Goal: Obtain resource: Obtain resource

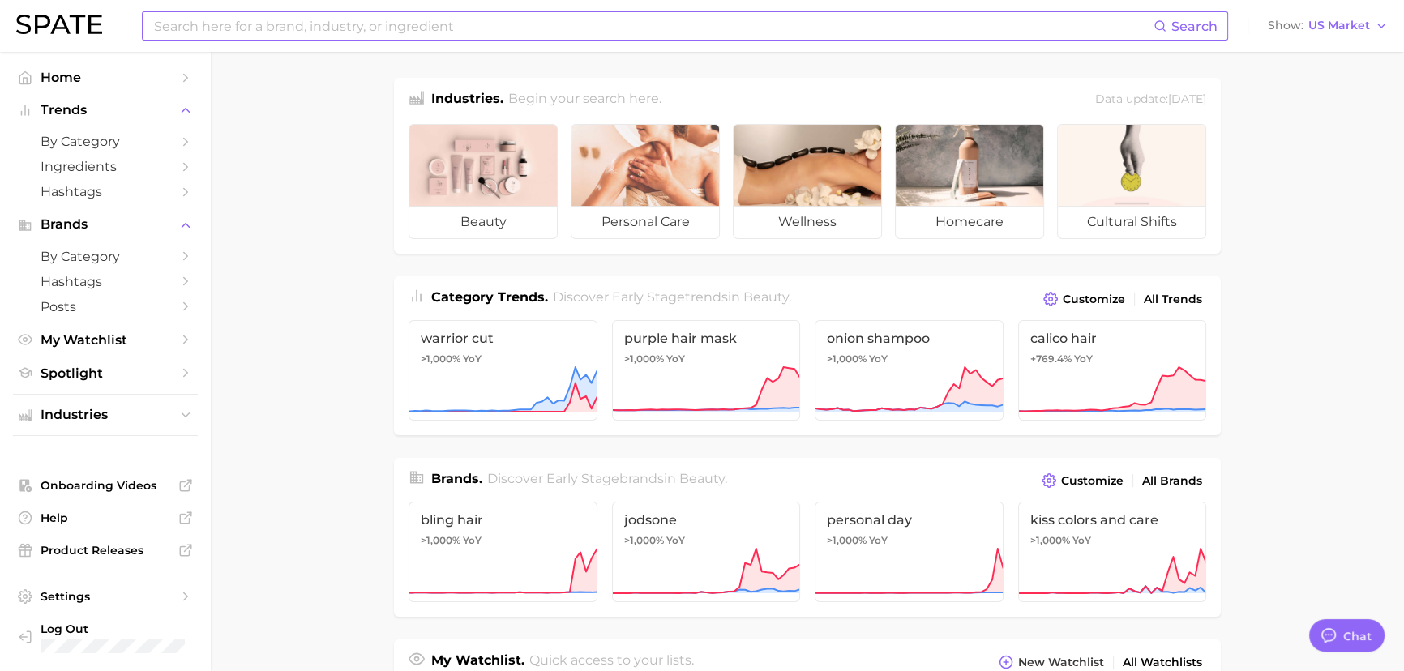
click at [425, 21] on input at bounding box center [652, 26] width 1001 height 28
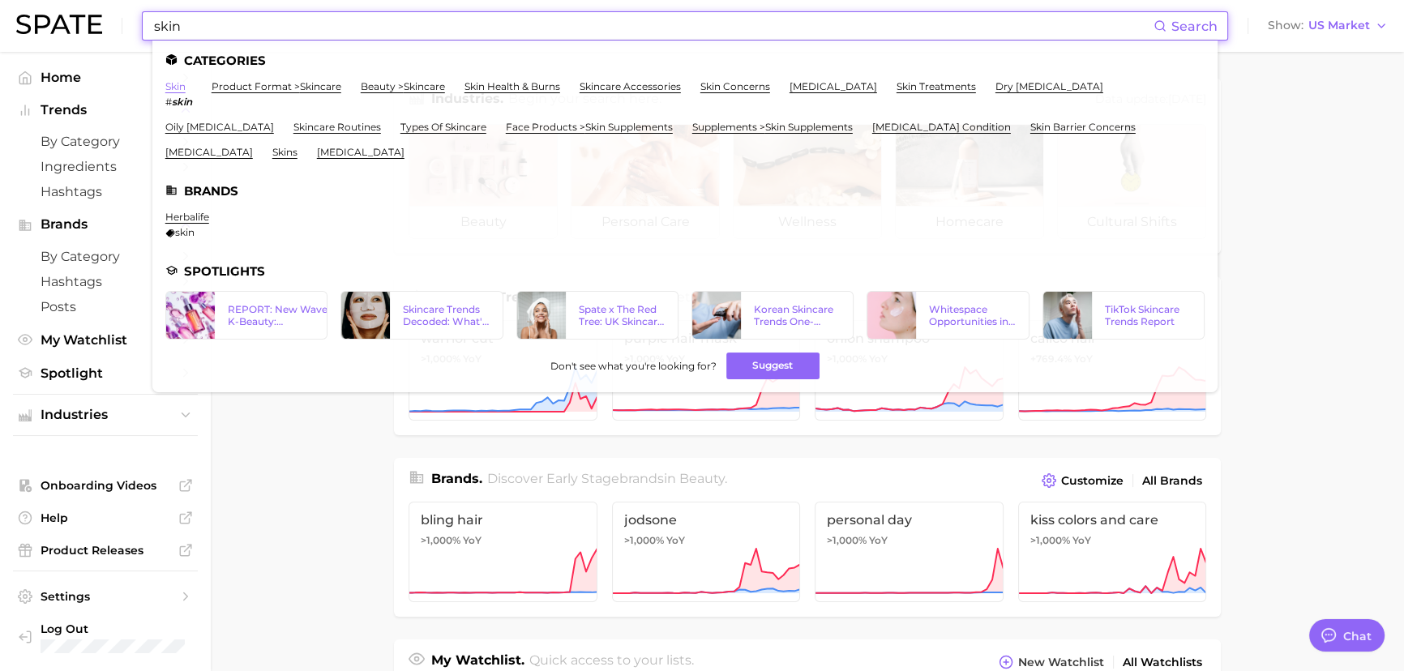
type input "skin"
click at [170, 83] on link "skin" at bounding box center [175, 86] width 20 height 12
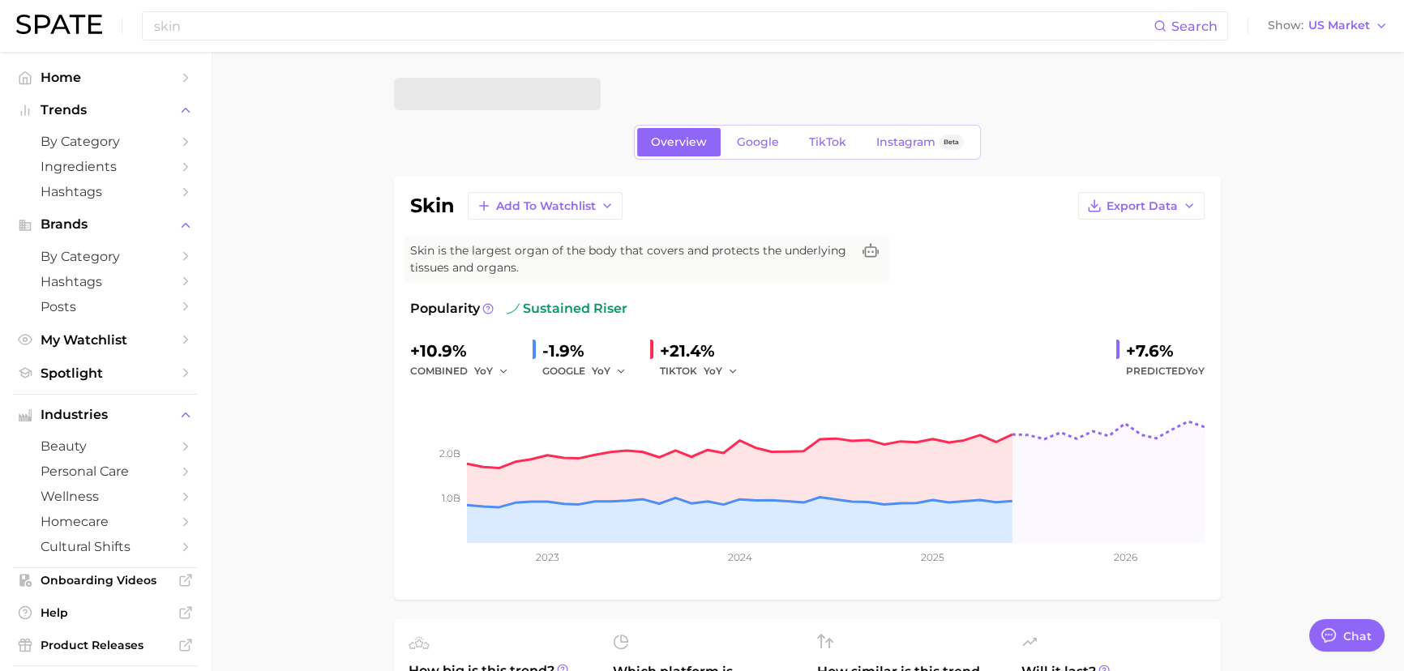
type textarea "x"
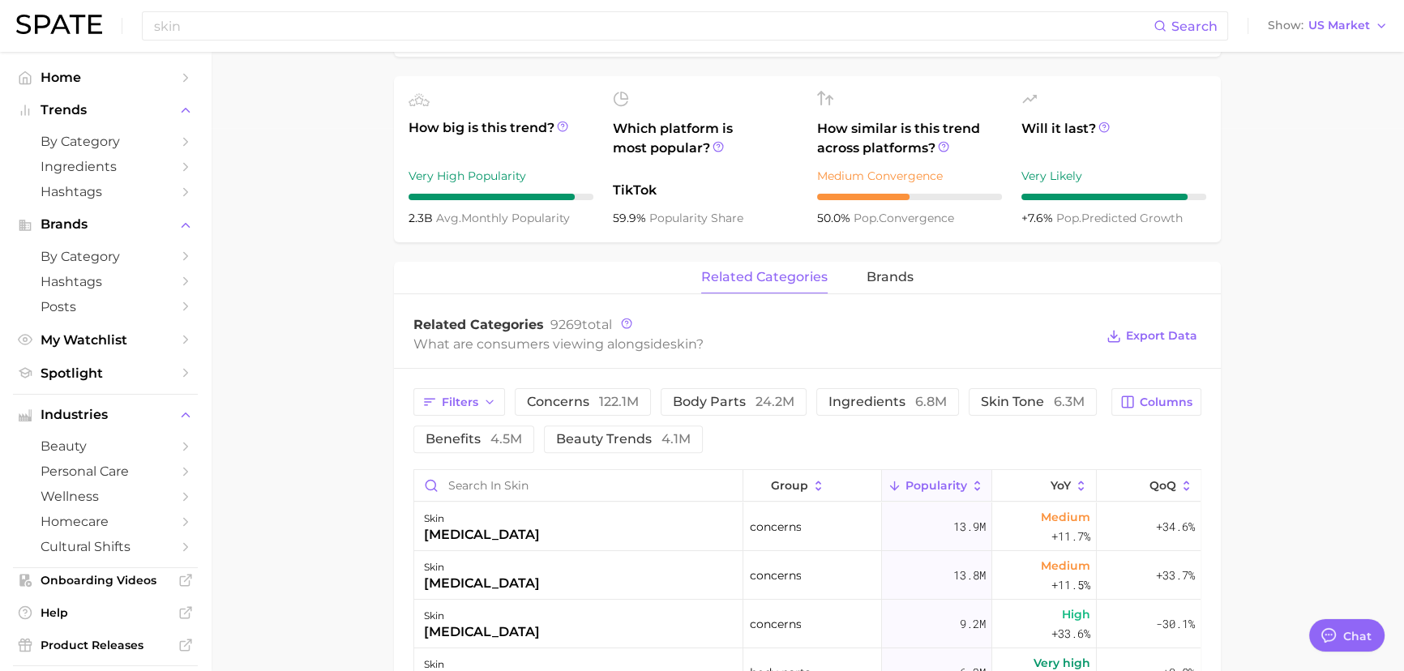
scroll to position [663, 0]
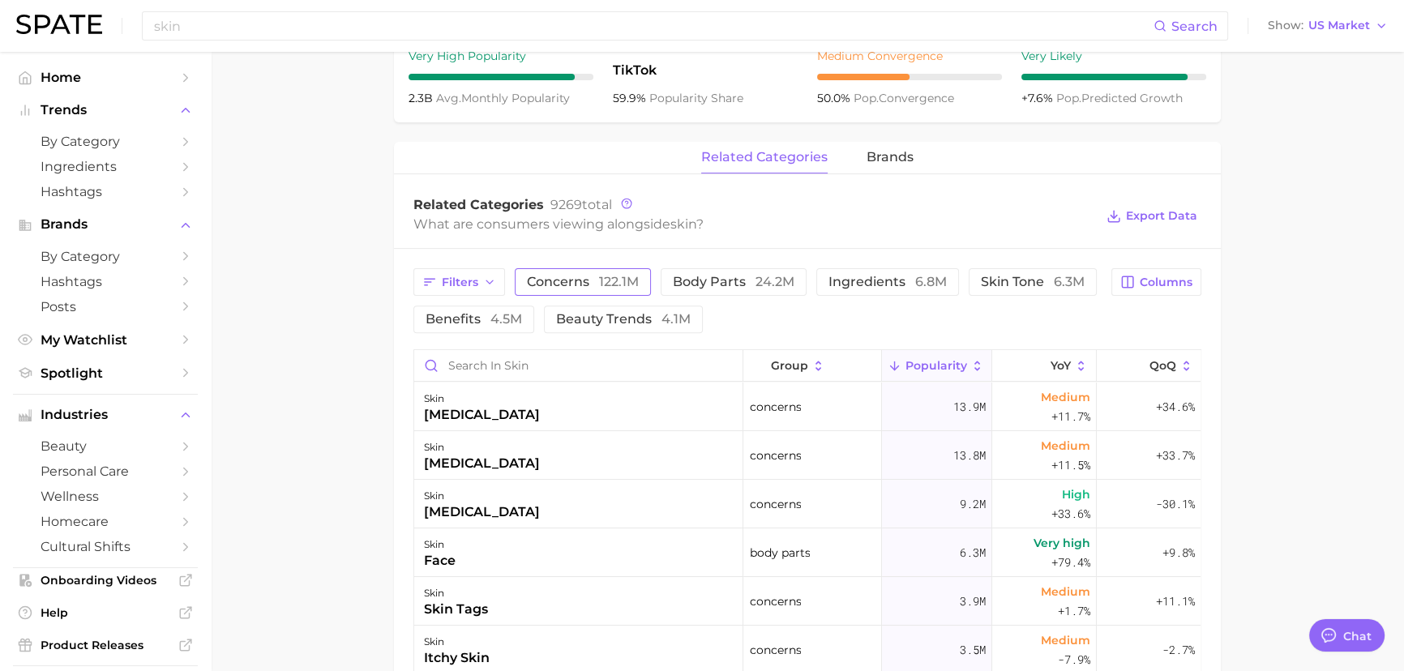
click at [573, 280] on span "concerns 122.1m" at bounding box center [583, 282] width 112 height 13
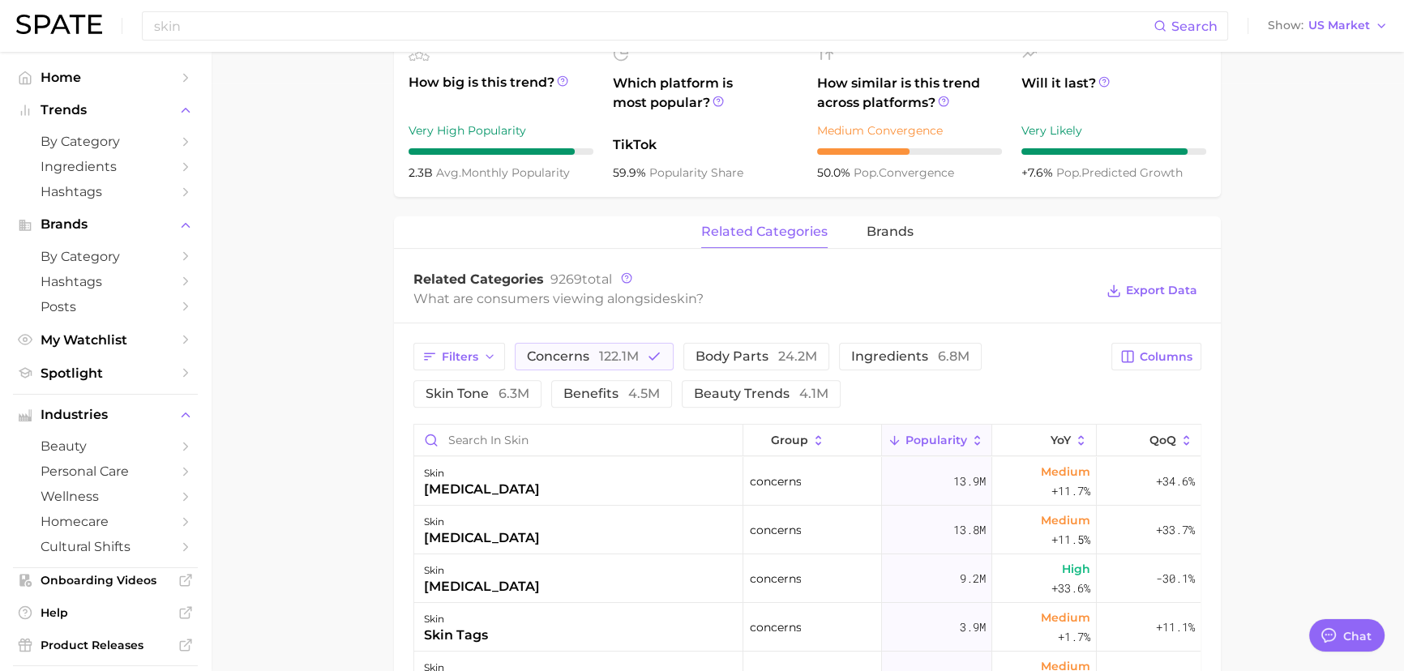
scroll to position [589, 0]
click at [1163, 288] on span "Export Data" at bounding box center [1161, 290] width 71 height 14
click at [645, 386] on span "4.5m" at bounding box center [644, 392] width 32 height 15
click at [477, 387] on span "skin tone 6.3m" at bounding box center [478, 393] width 104 height 13
click at [477, 388] on span "skin tone 6.3m" at bounding box center [478, 393] width 104 height 13
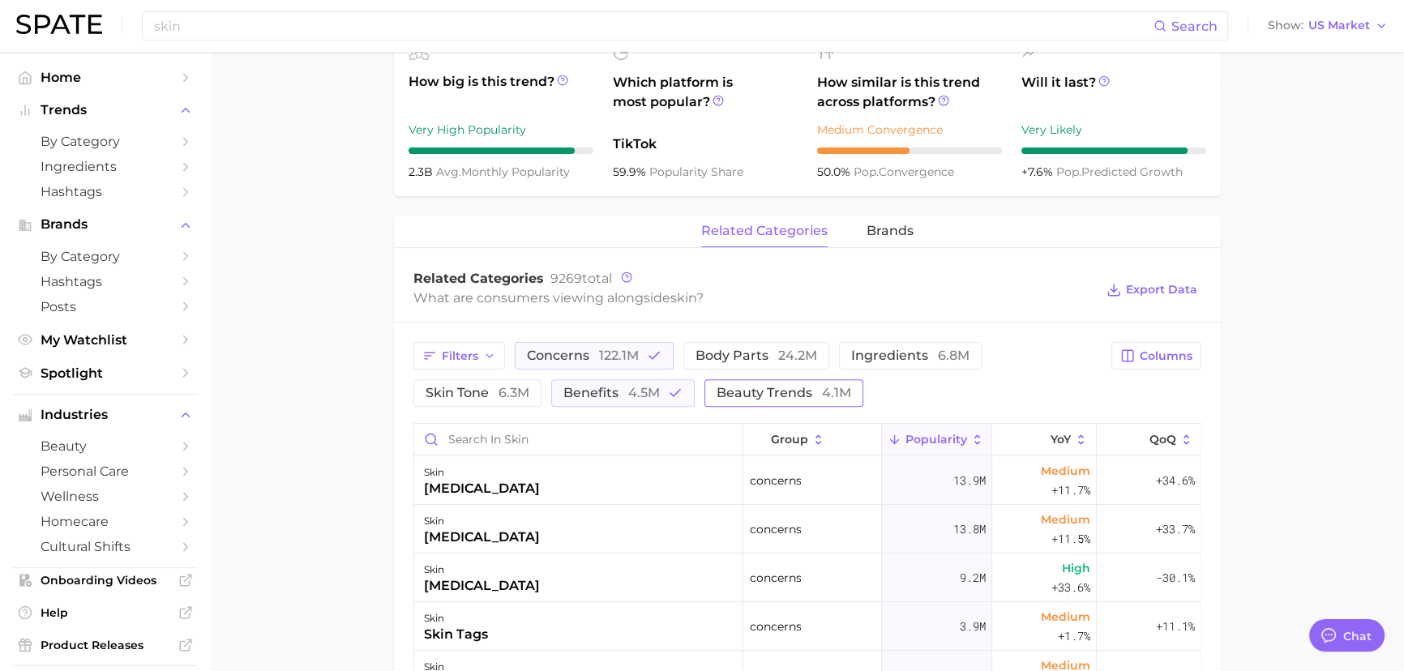
click at [776, 396] on span "beauty trends 4.1m" at bounding box center [784, 393] width 135 height 13
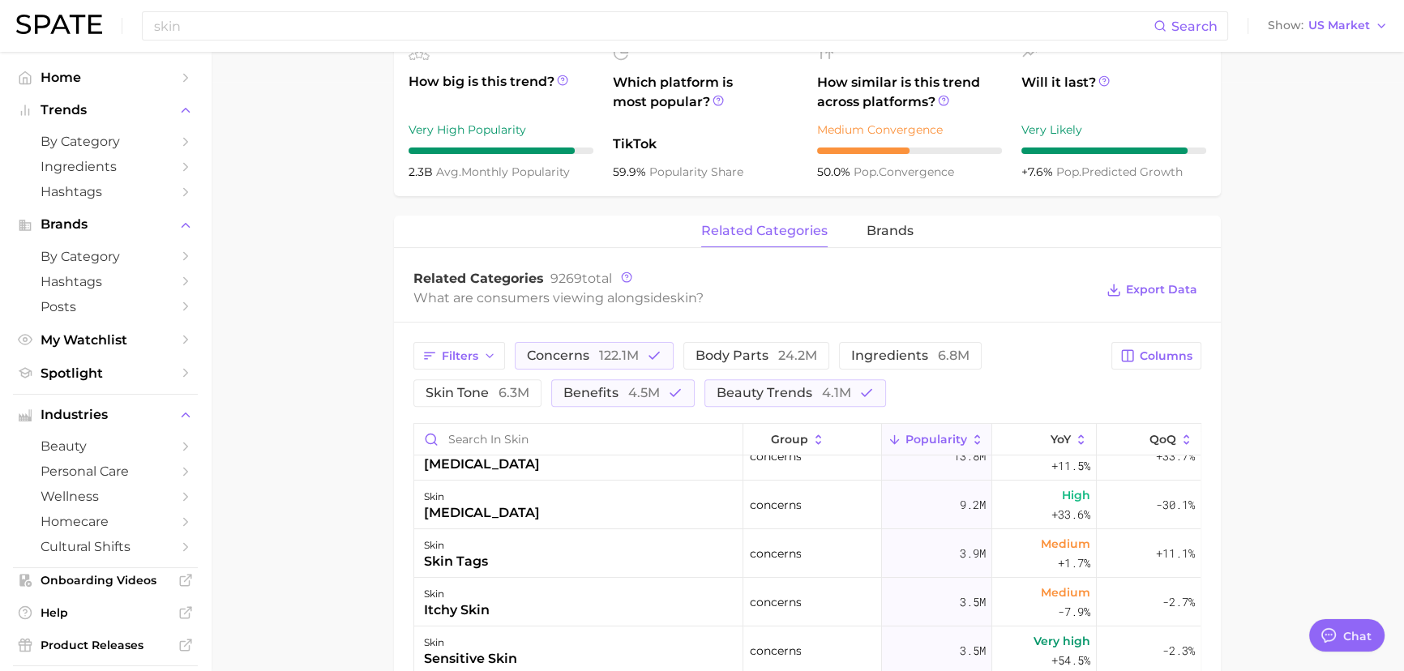
scroll to position [0, 0]
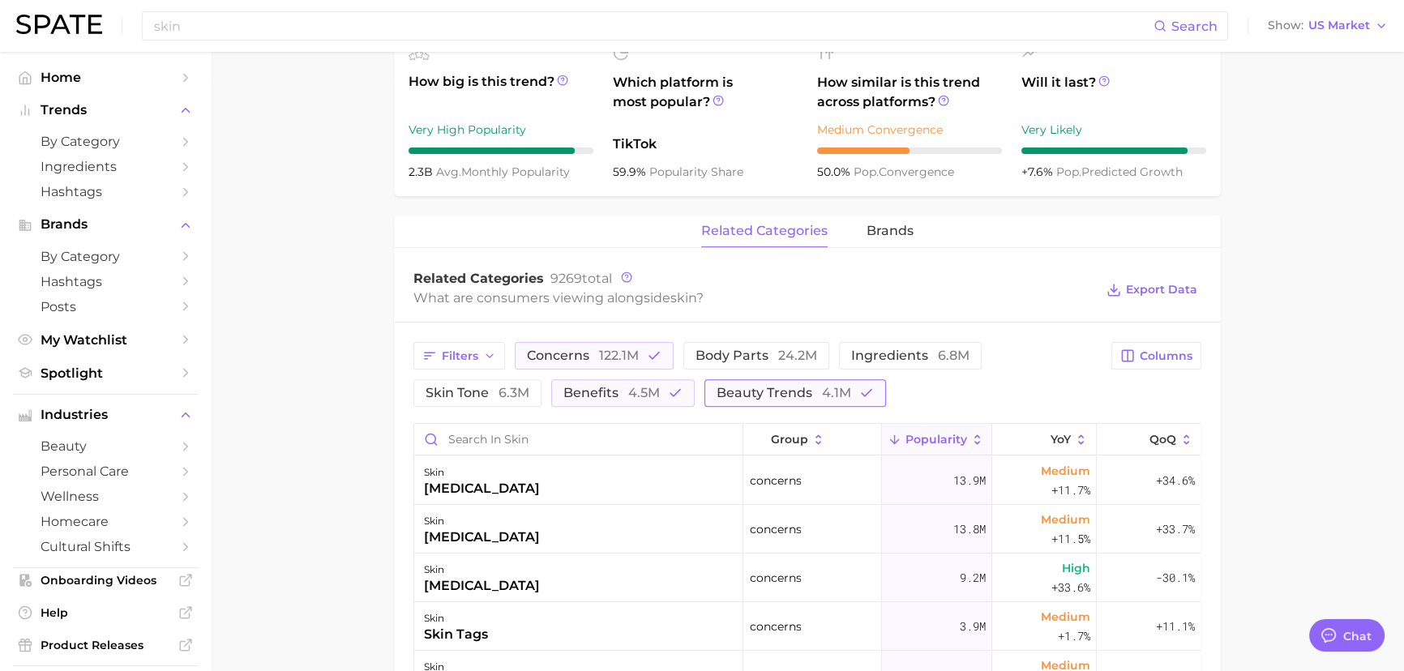
click at [832, 396] on span "4.1m" at bounding box center [836, 392] width 29 height 15
click at [1167, 296] on span "Export Data" at bounding box center [1161, 290] width 71 height 14
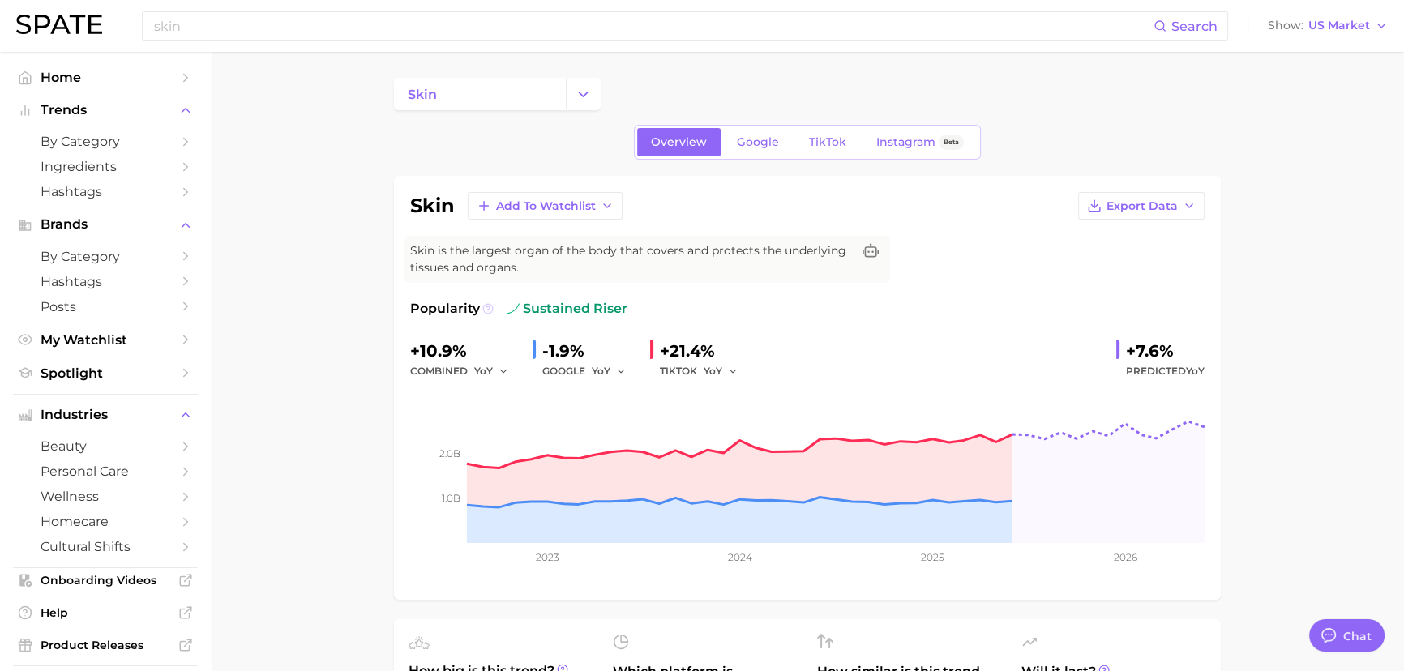
click at [487, 308] on icon at bounding box center [487, 307] width 2 height 3
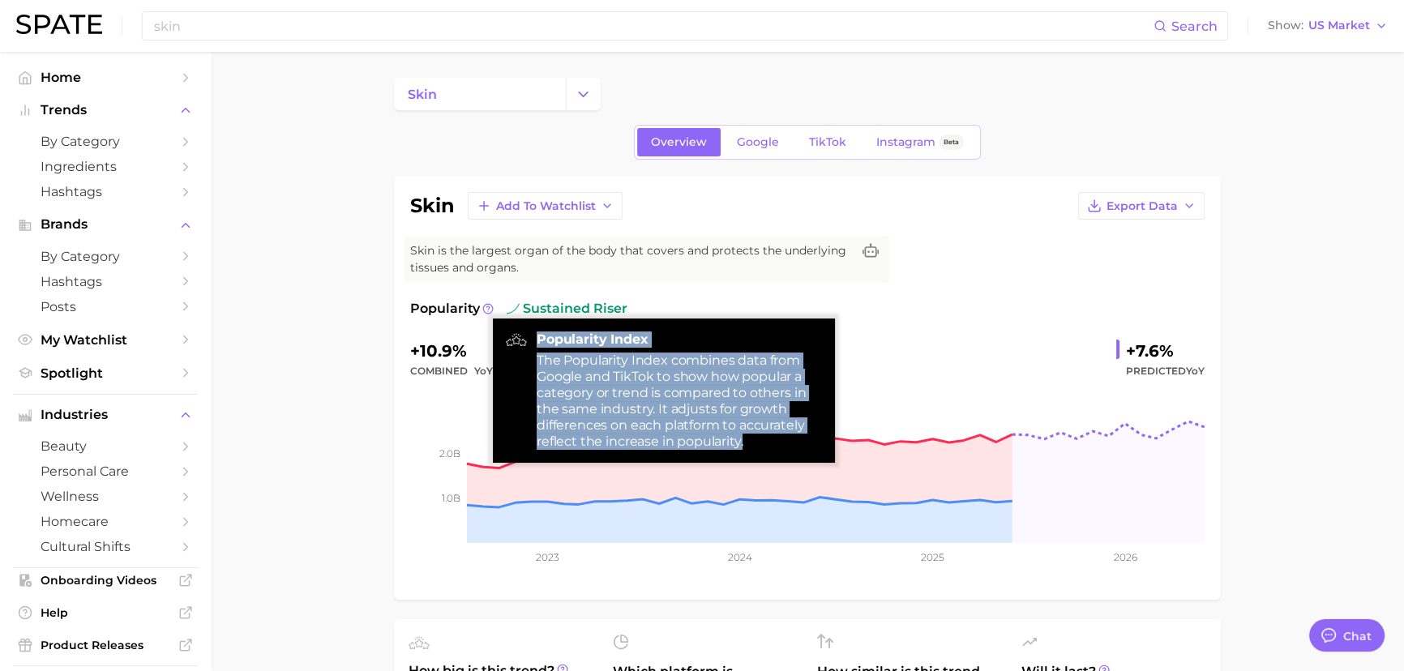
drag, startPoint x: 538, startPoint y: 346, endPoint x: 747, endPoint y: 449, distance: 233.1
click at [747, 449] on div "Popularity Index The Popularity Index combines data from Google and TikTok to s…" at bounding box center [679, 391] width 285 height 118
copy div "Popularity Index The Popularity Index combines data from Google and TikTok to s…"
